Goal: Navigation & Orientation: Find specific page/section

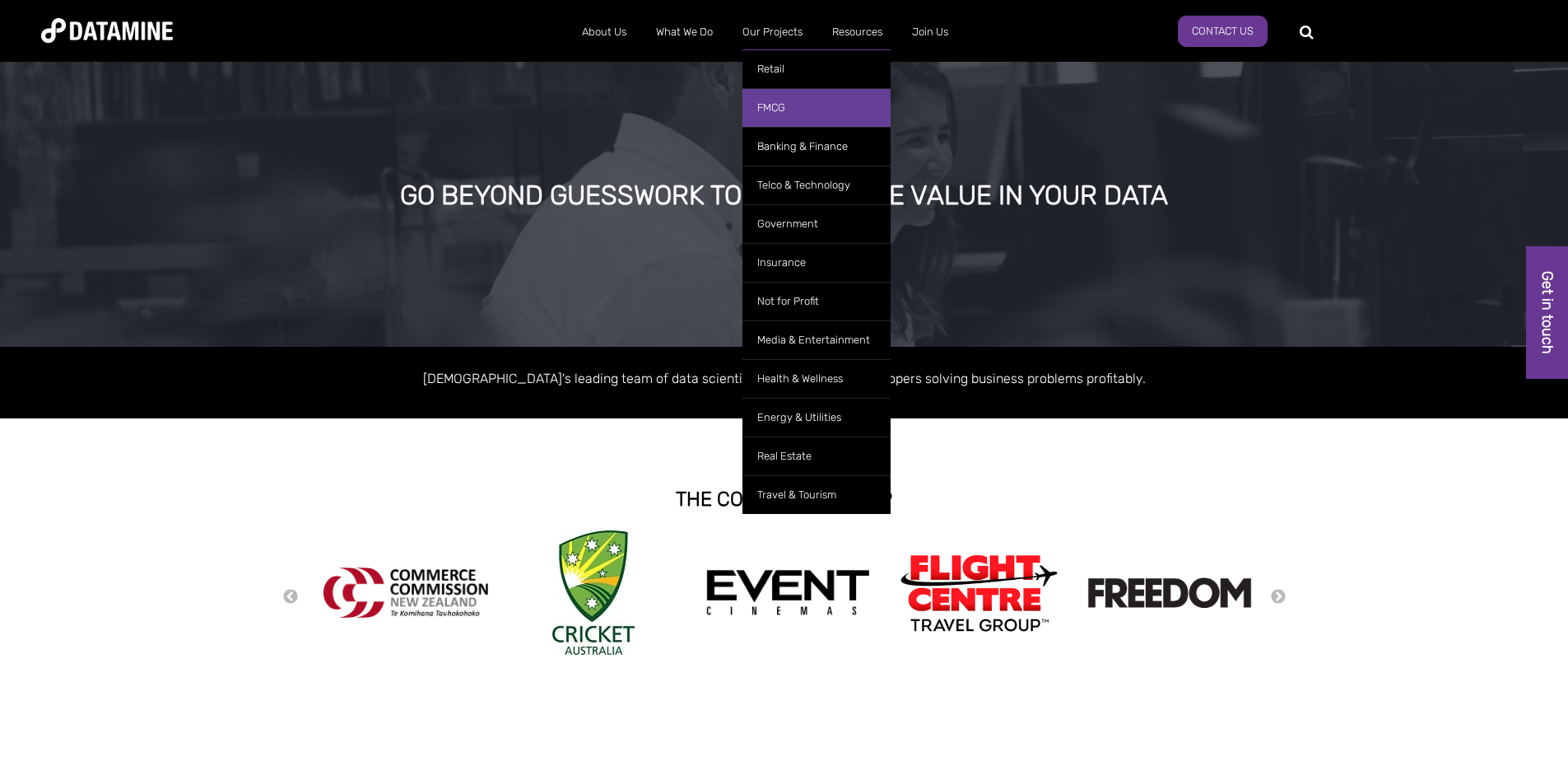
click at [781, 99] on link "FMCG" at bounding box center [816, 107] width 148 height 38
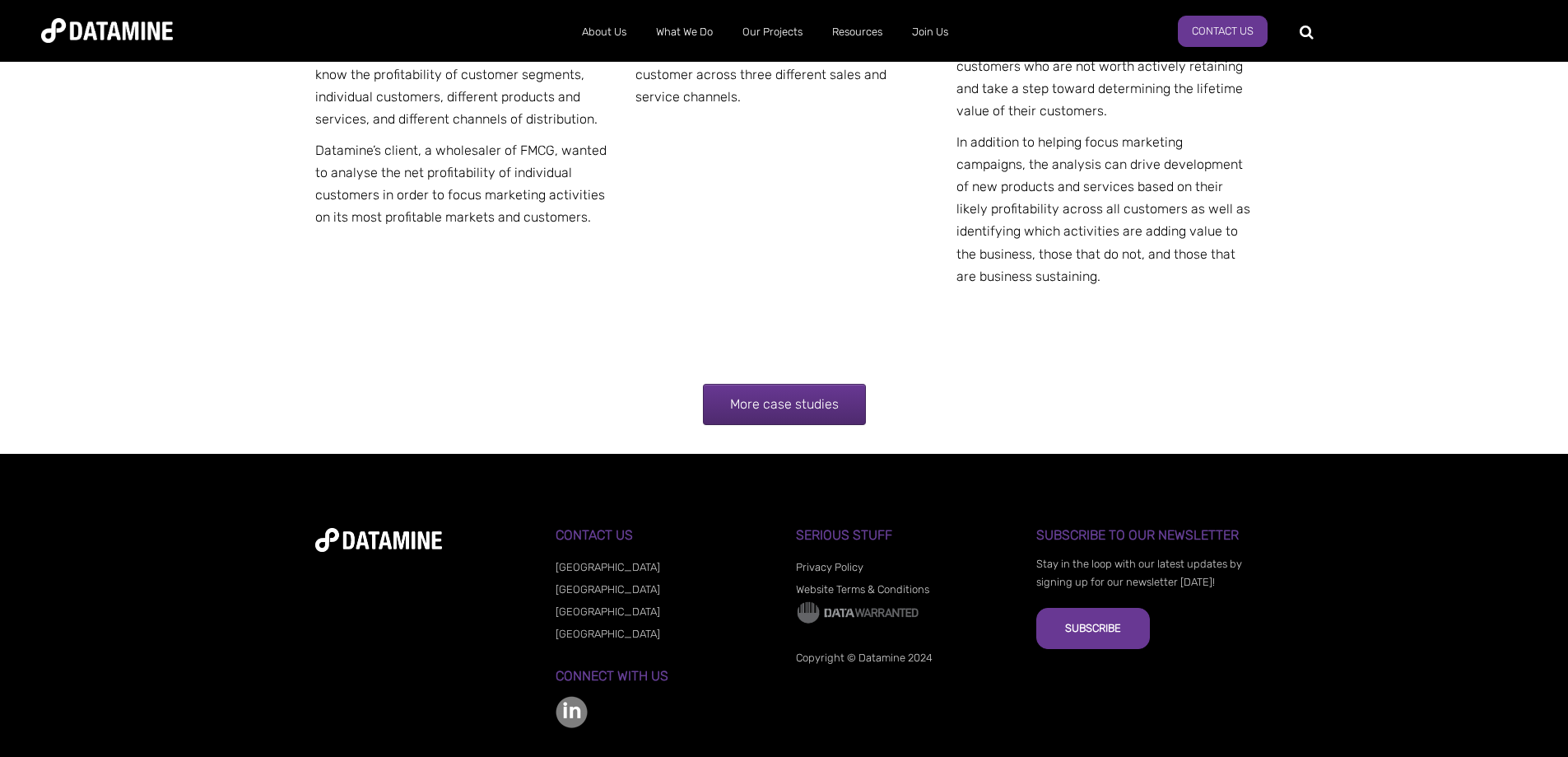
scroll to position [3243, 0]
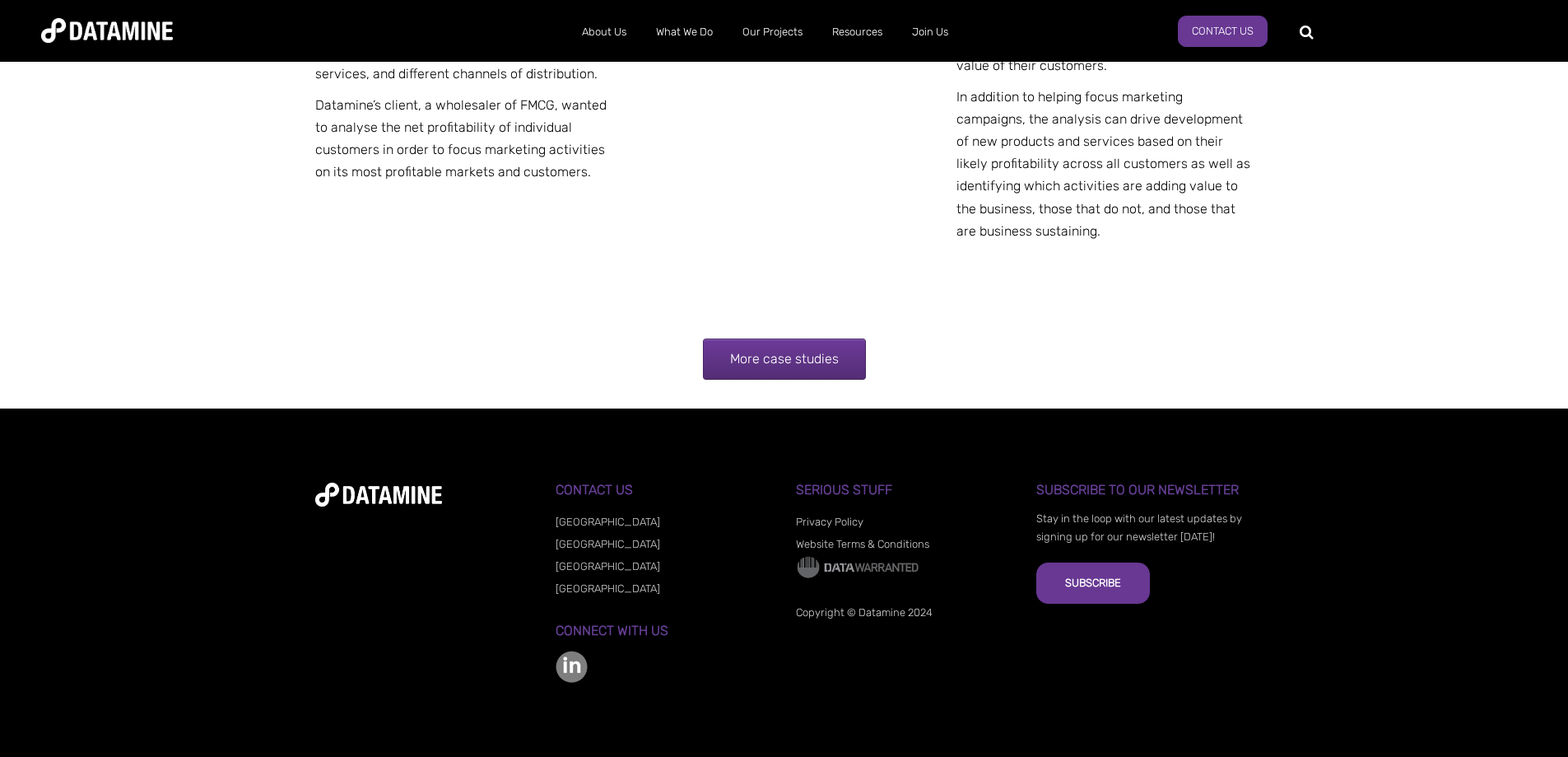
click at [816, 367] on link "More case studies" at bounding box center [784, 359] width 163 height 41
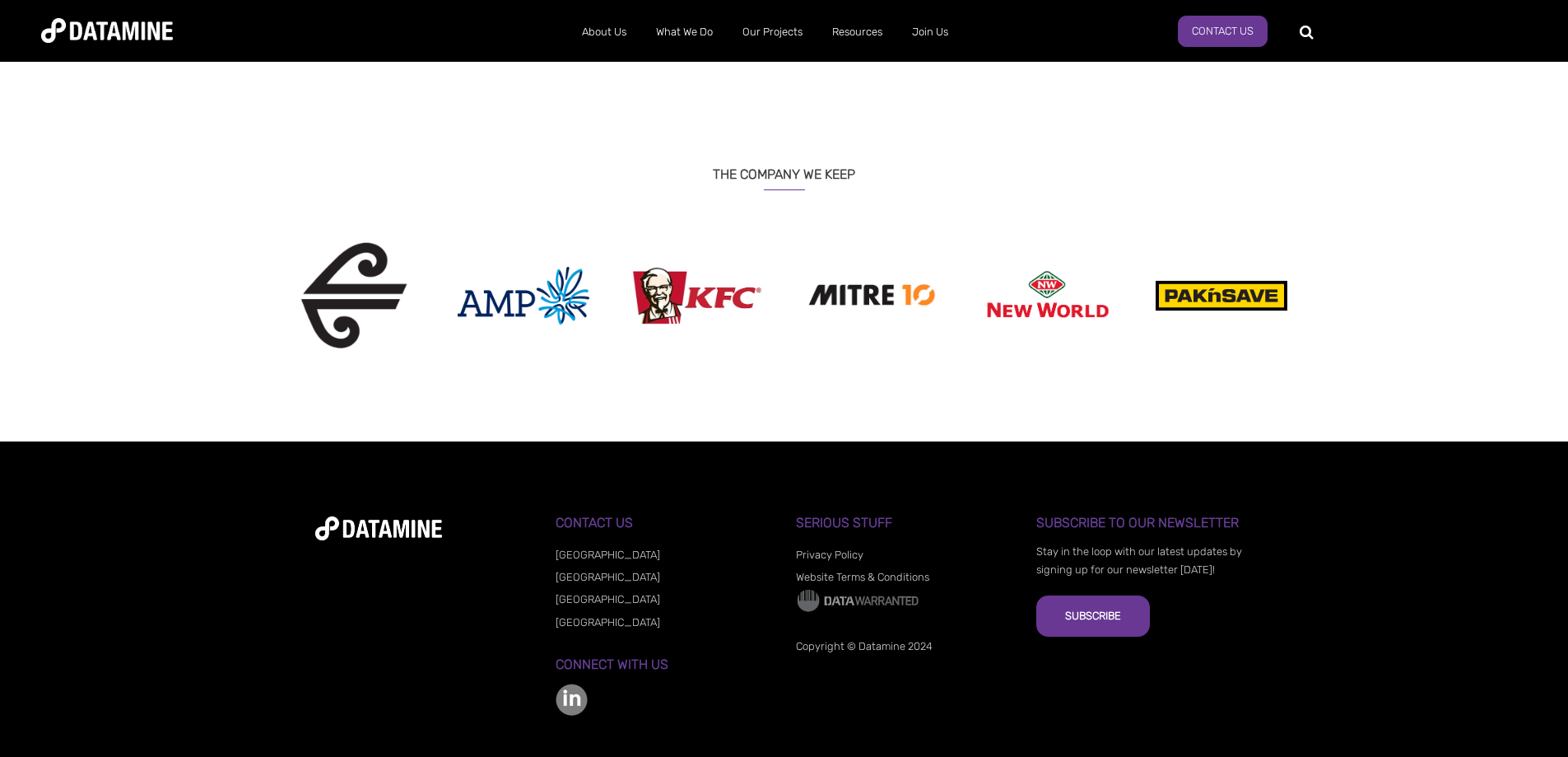
scroll to position [1290, 0]
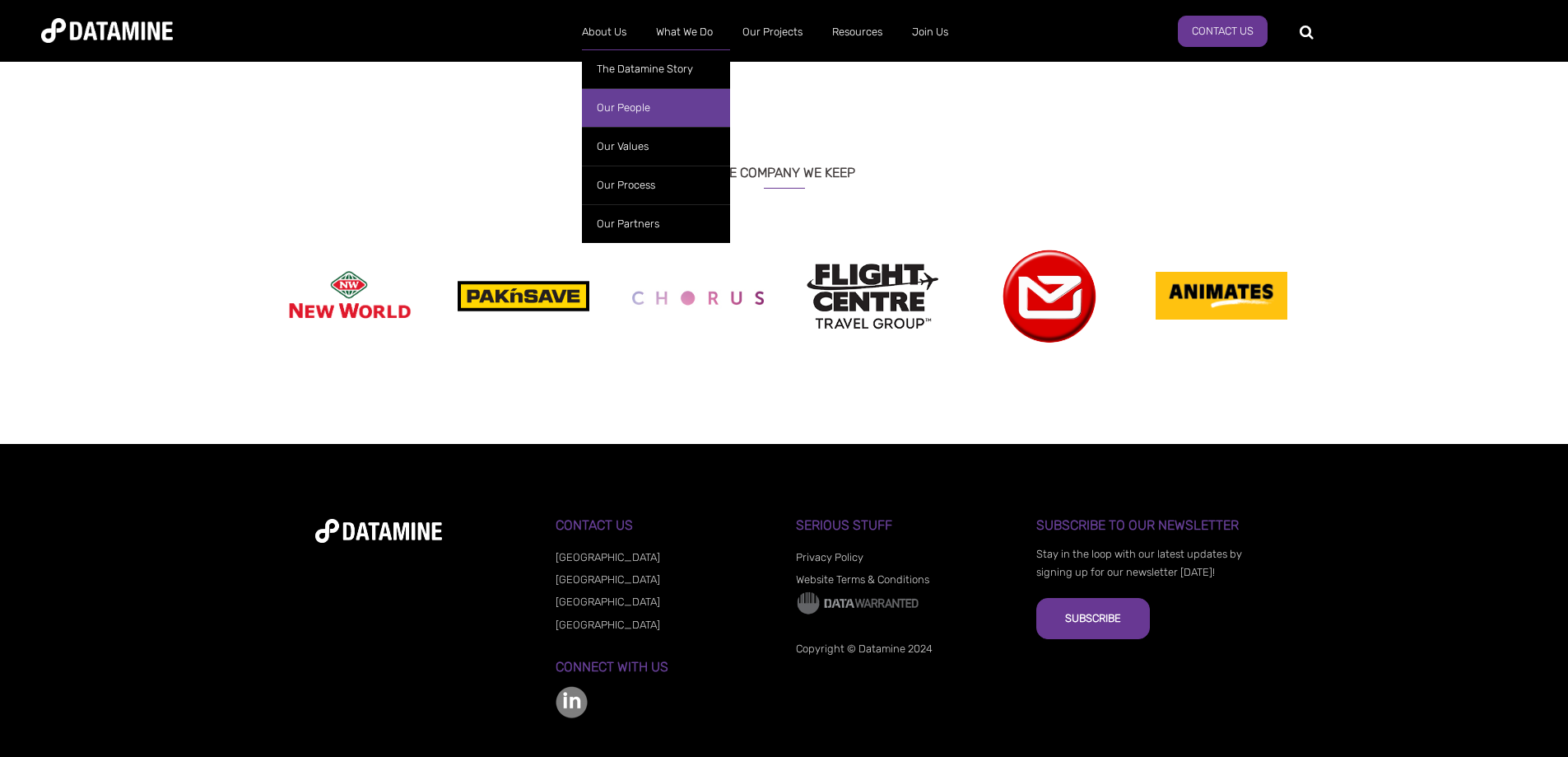
click at [653, 107] on link "Our People" at bounding box center [656, 107] width 148 height 38
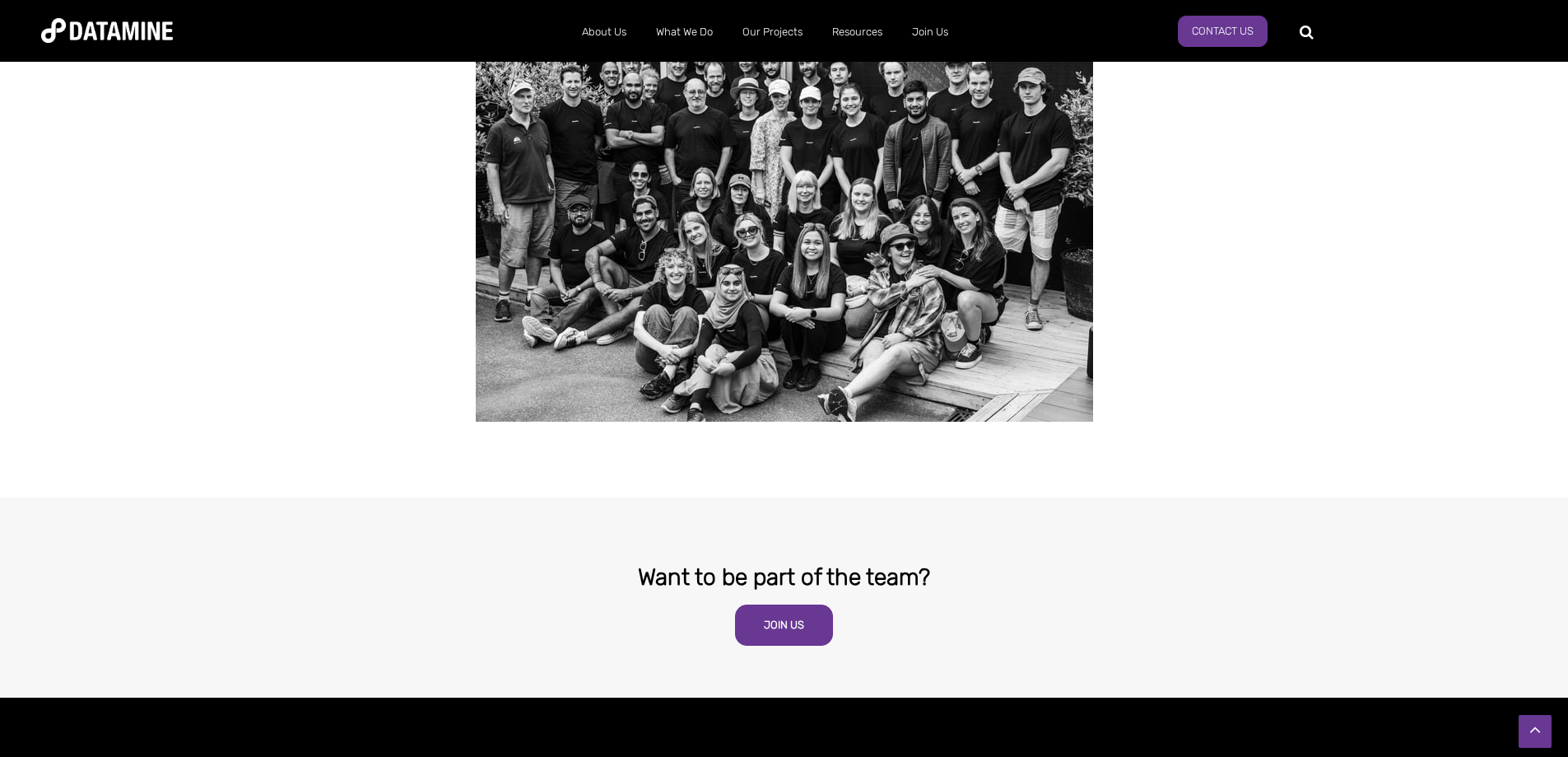
scroll to position [2965, 0]
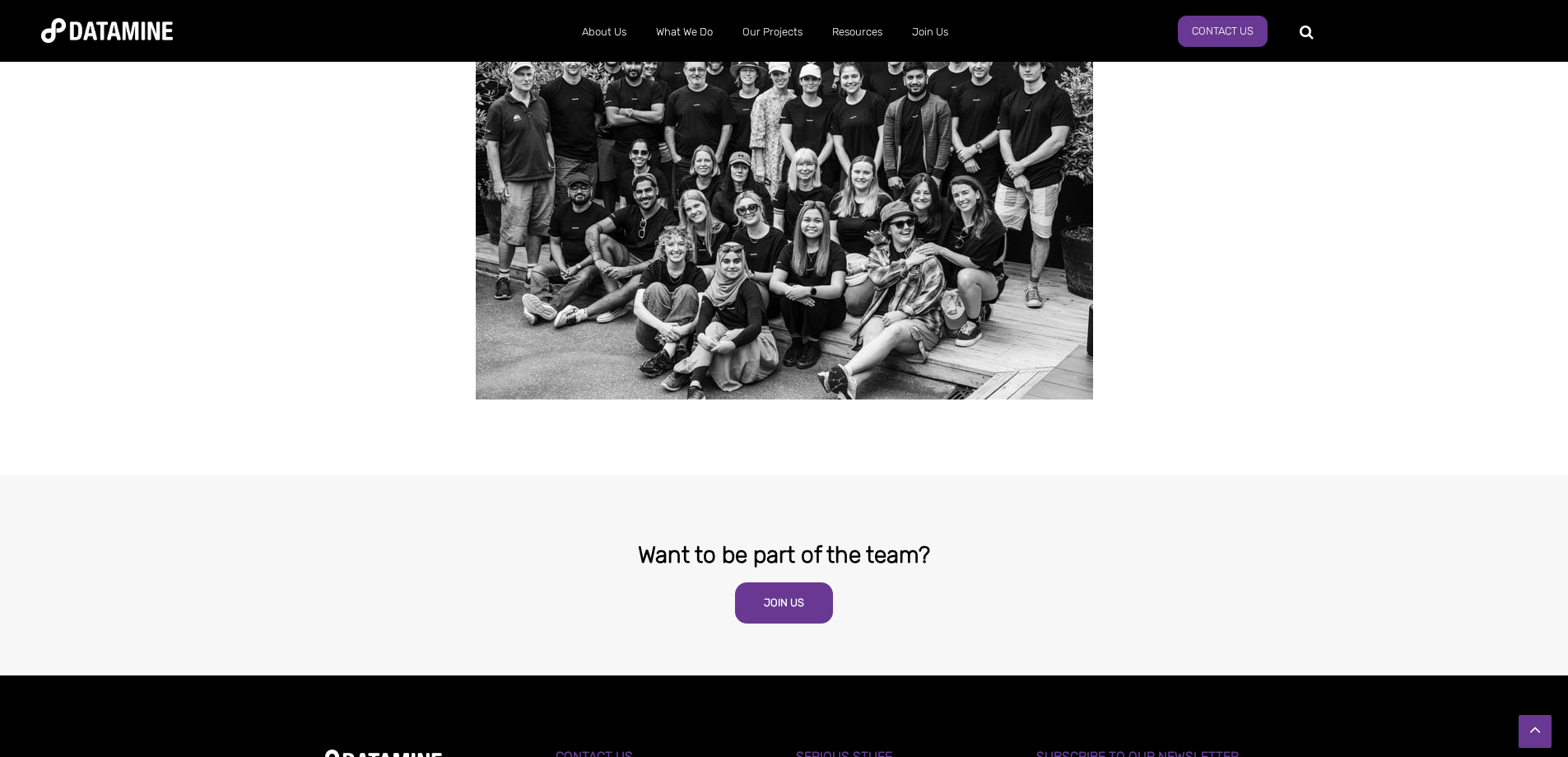
click at [816, 632] on div at bounding box center [784, 643] width 938 height 22
click at [813, 582] on link "Join Us" at bounding box center [783, 603] width 98 height 41
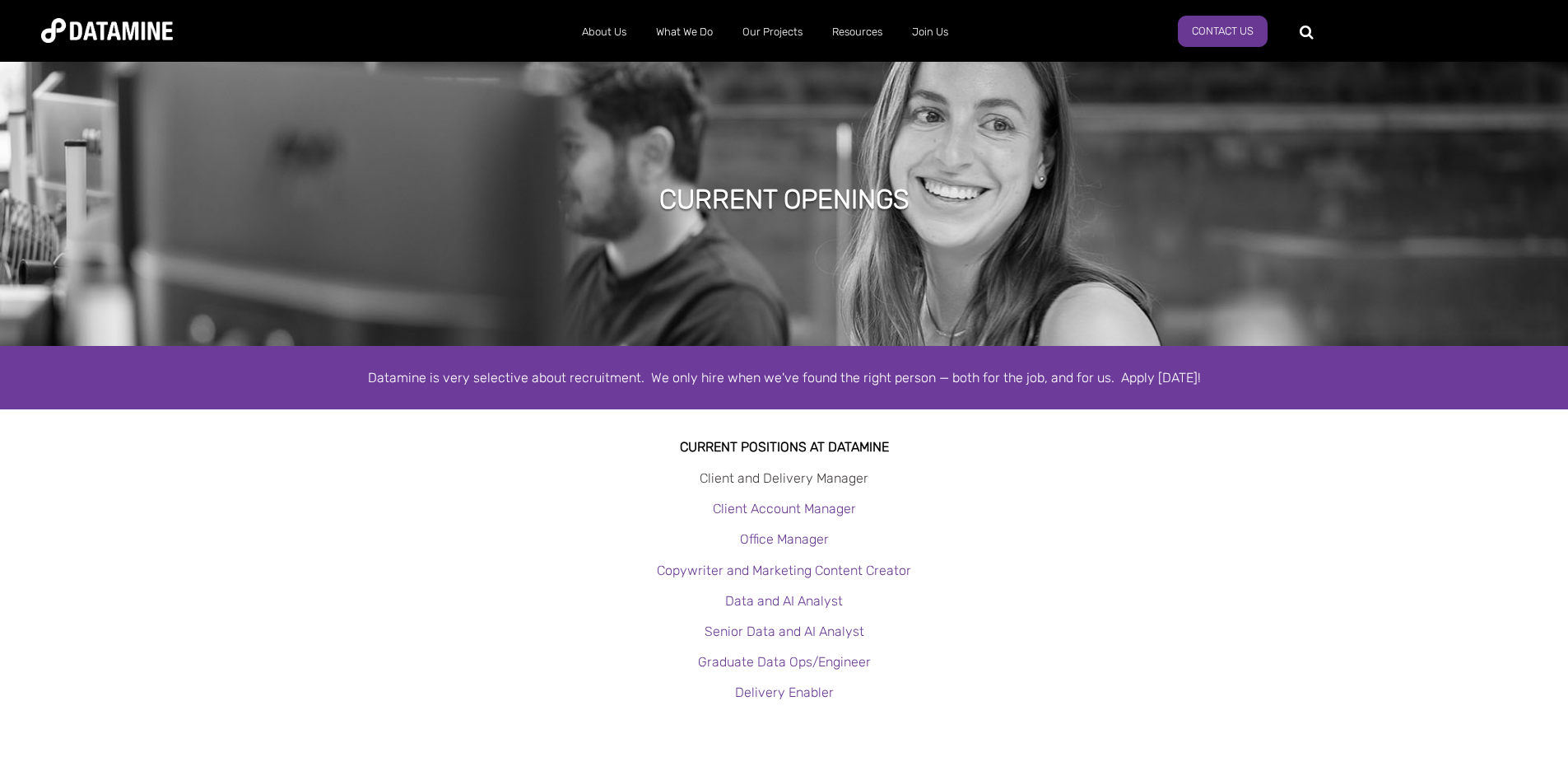
click at [853, 477] on link "Client and Delivery Manager" at bounding box center [784, 477] width 169 height 15
